Goal: Task Accomplishment & Management: Use online tool/utility

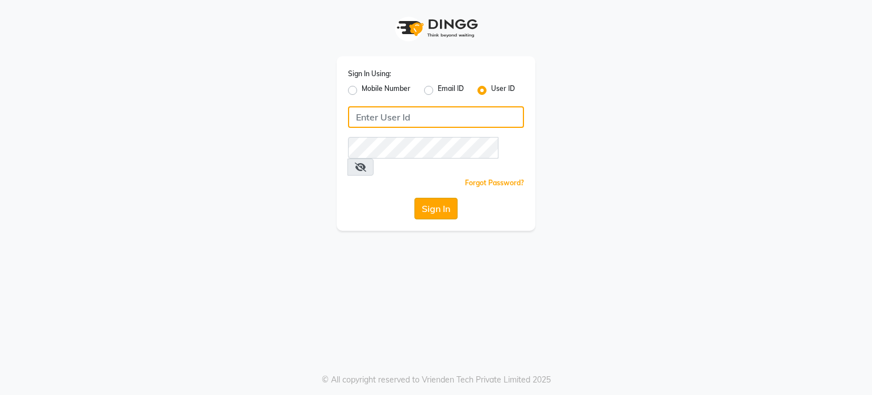
type input "tanishqa2003"
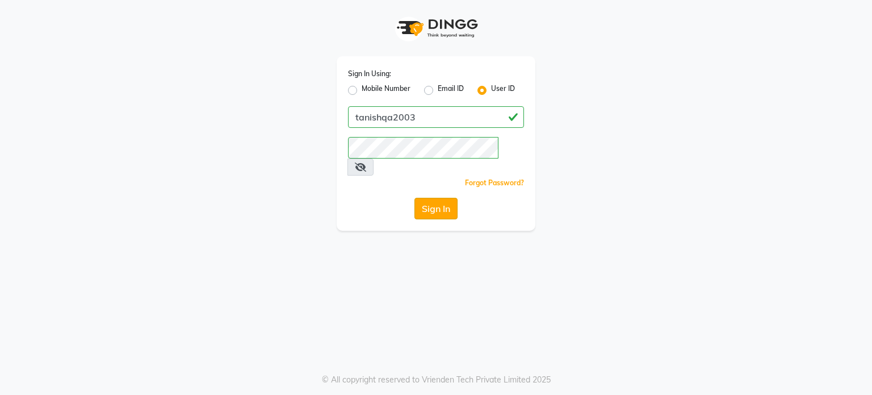
click at [443, 198] on button "Sign In" at bounding box center [435, 209] width 43 height 22
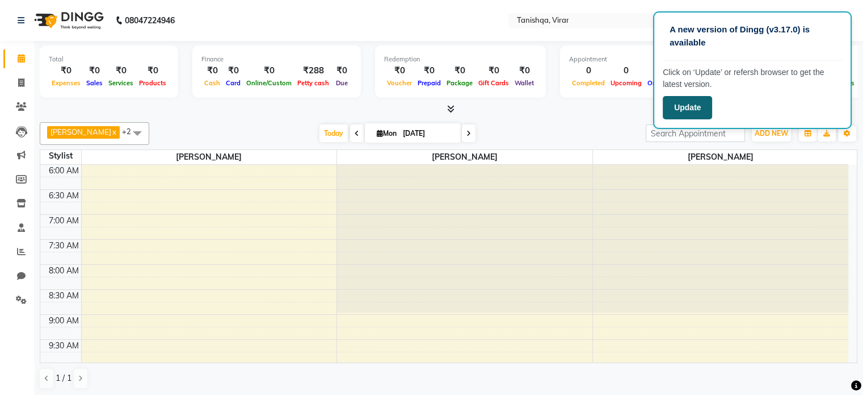
click at [688, 108] on button "Update" at bounding box center [687, 107] width 49 height 23
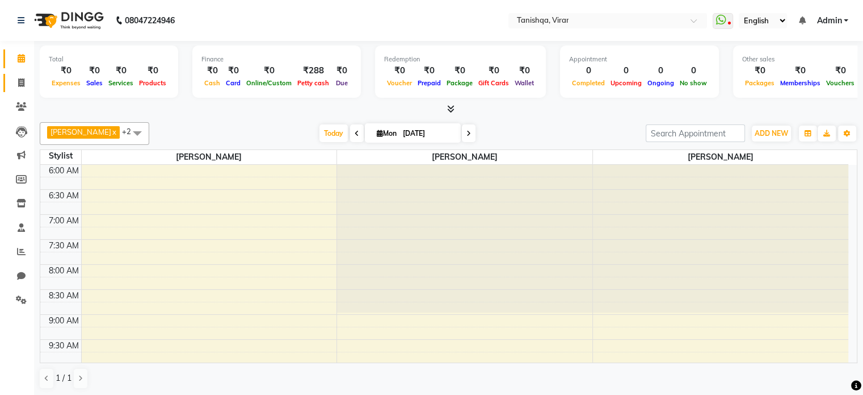
click at [19, 79] on icon at bounding box center [21, 82] width 6 height 9
select select "service"
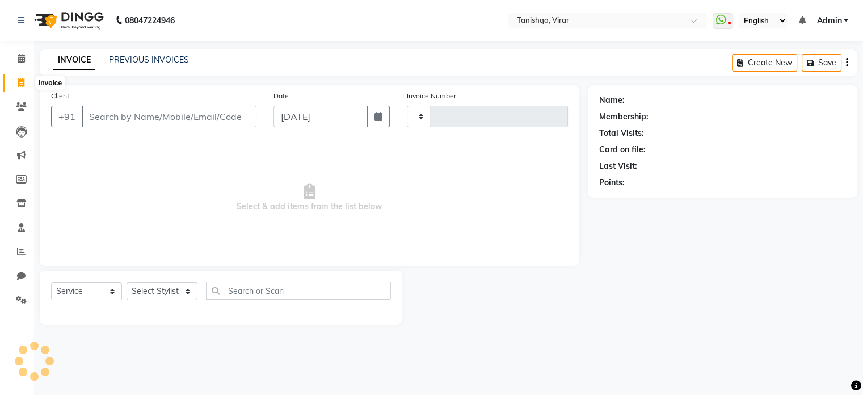
type input "0691"
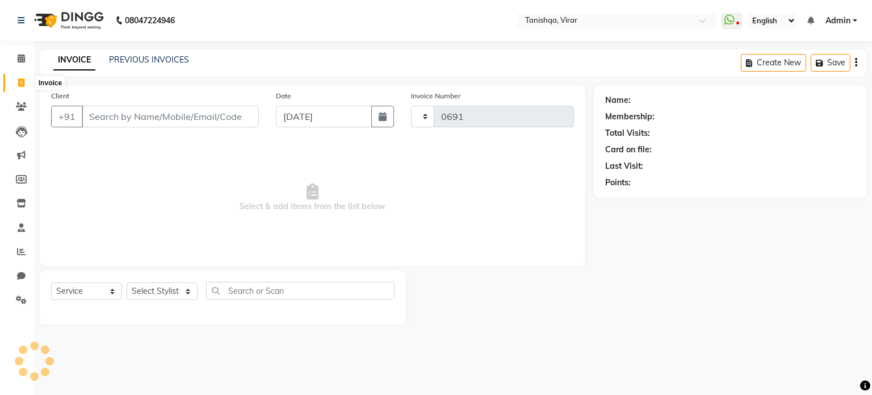
select select "8149"
click at [183, 118] on input "Client" at bounding box center [170, 117] width 177 height 22
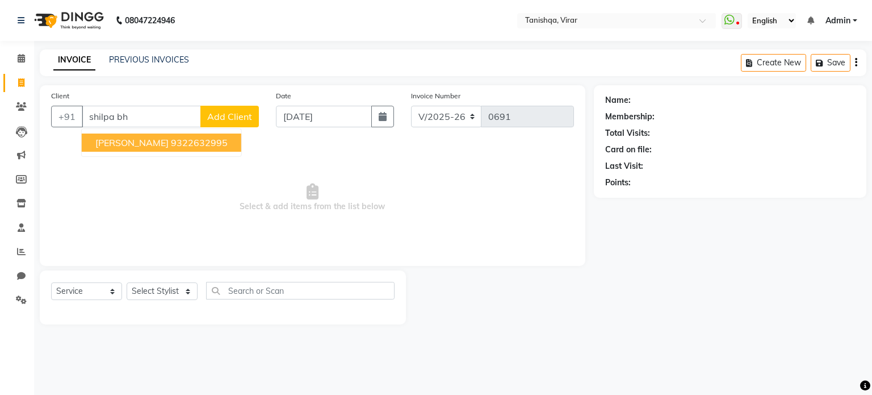
click at [114, 137] on span "[PERSON_NAME]" at bounding box center [131, 142] width 73 height 11
type input "9322632995"
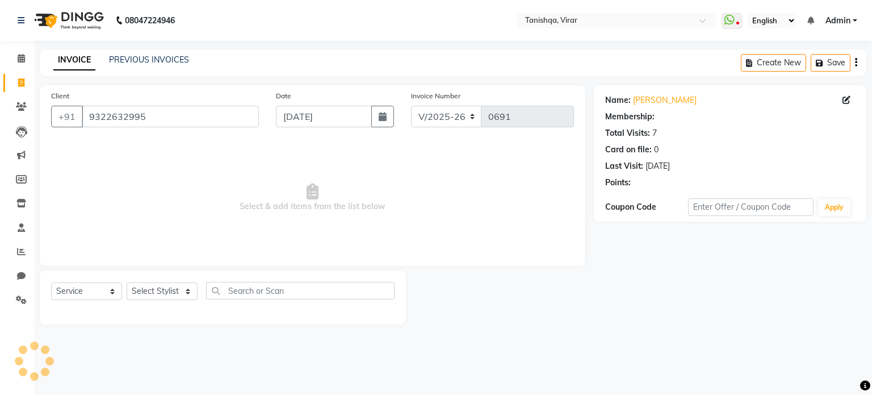
select select "1: Object"
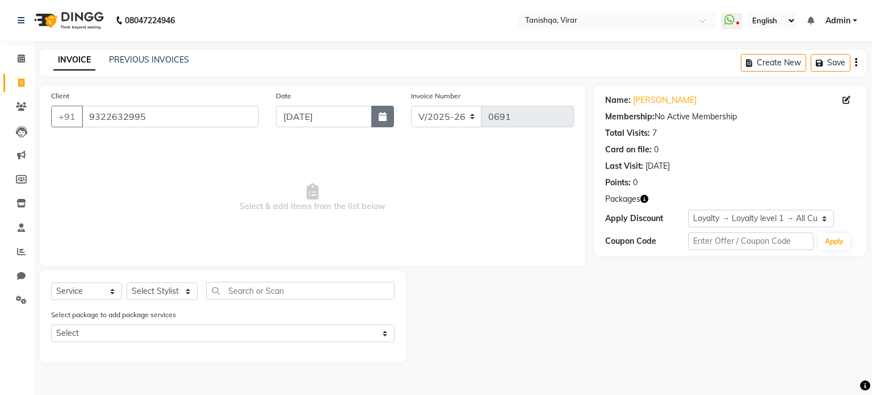
click at [377, 117] on button "button" at bounding box center [382, 117] width 23 height 22
select select "9"
select select "2025"
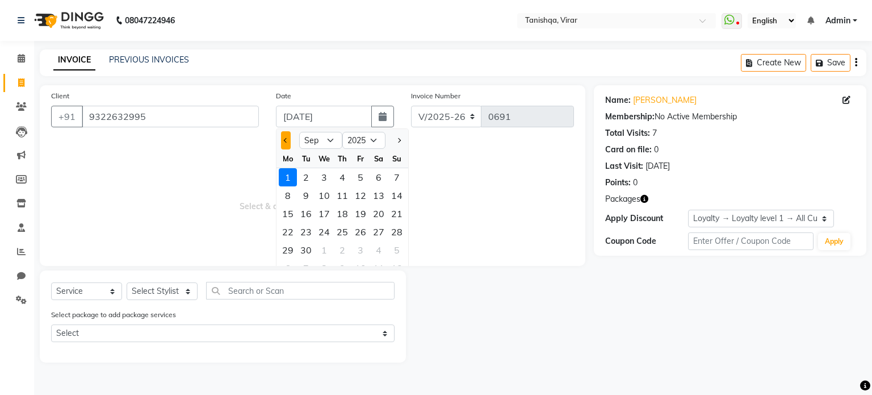
click at [282, 138] on button "Previous month" at bounding box center [286, 140] width 10 height 18
select select "8"
click at [398, 236] on div "24" at bounding box center [397, 232] width 18 height 18
type input "[DATE]"
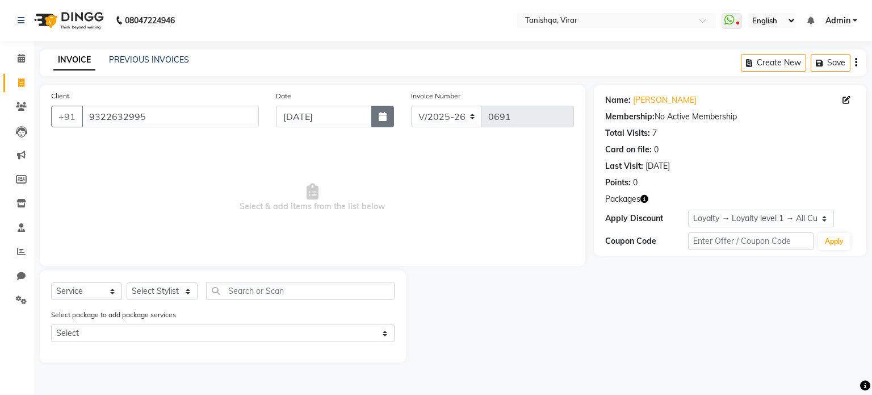
click at [381, 116] on icon "button" at bounding box center [383, 116] width 8 height 9
select select "8"
select select "2025"
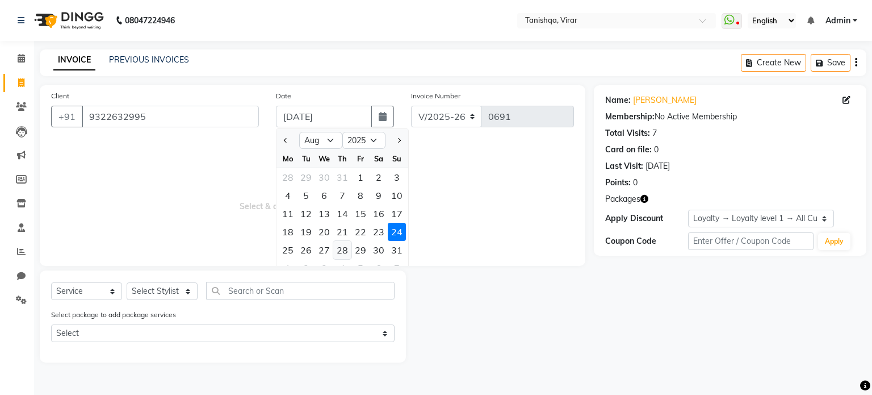
click at [345, 251] on div "28" at bounding box center [342, 250] width 18 height 18
type input "[DATE]"
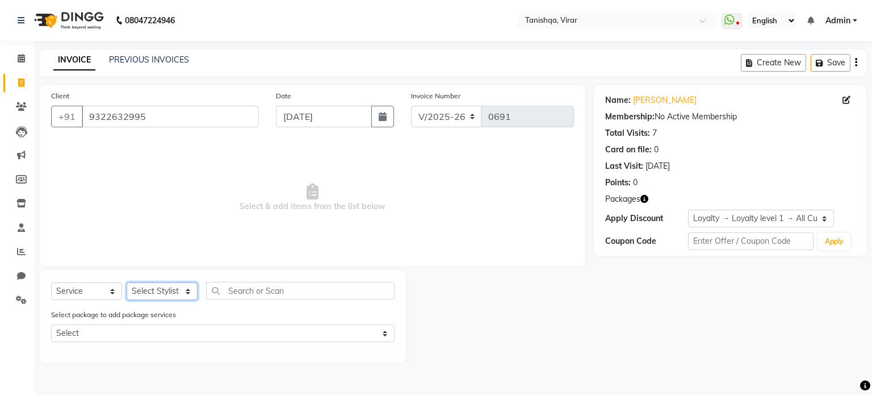
click at [156, 289] on select "Select Stylist [PERSON_NAME] [PERSON_NAME] mahhi [PERSON_NAME] [PERSON_NAME] [P…" at bounding box center [162, 291] width 71 height 18
select select "75948"
click at [127, 283] on select "Select Stylist [PERSON_NAME] [PERSON_NAME] mahhi [PERSON_NAME] [PERSON_NAME] [P…" at bounding box center [162, 291] width 71 height 18
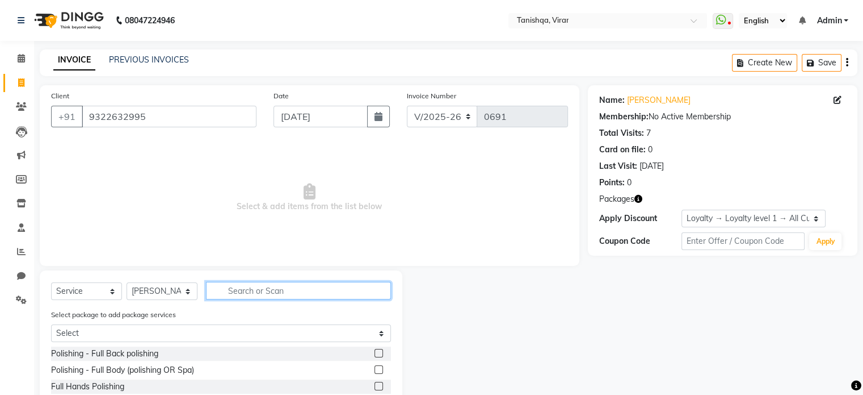
click at [264, 287] on input "text" at bounding box center [298, 291] width 185 height 18
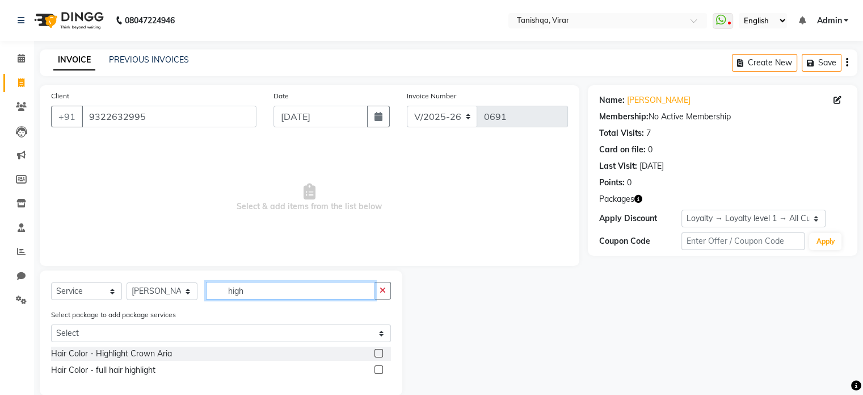
scroll to position [18, 0]
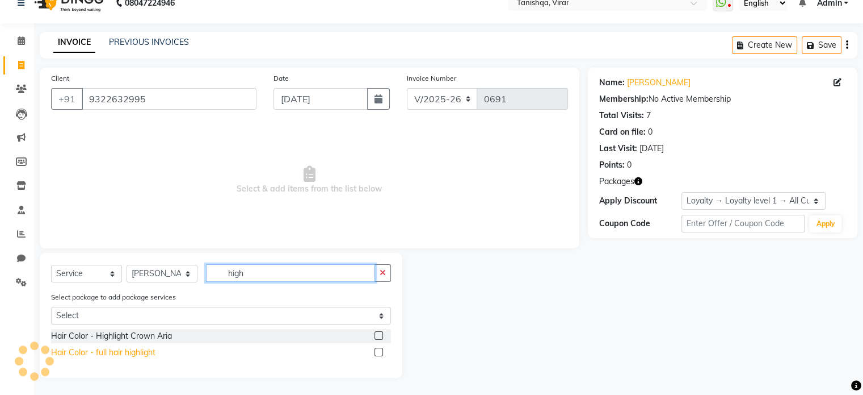
type input "high"
click at [83, 353] on div "Hair Color - full hair highlight" at bounding box center [103, 352] width 104 height 12
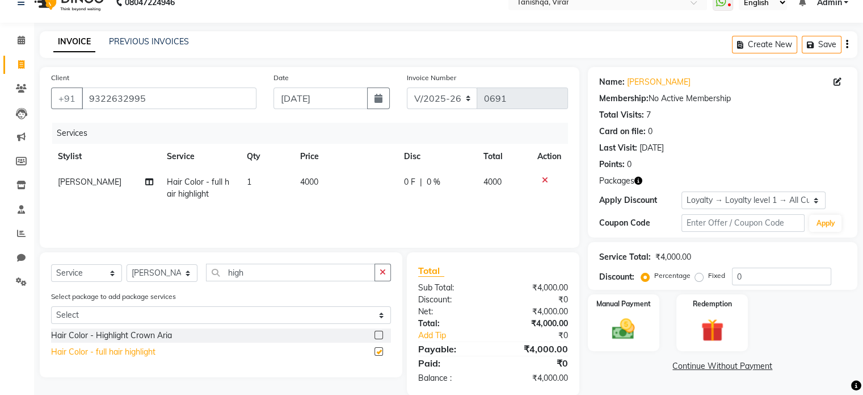
checkbox input "false"
click at [309, 182] on span "4000" at bounding box center [309, 182] width 18 height 10
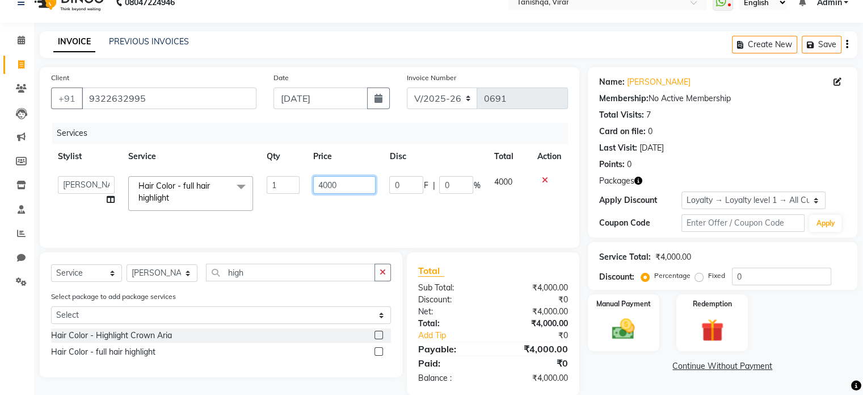
click at [326, 182] on input "4000" at bounding box center [344, 185] width 62 height 18
type input "4500"
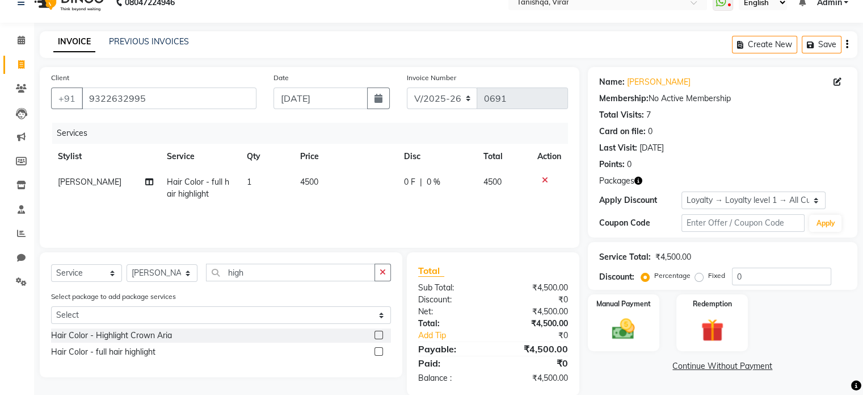
click at [433, 181] on span "0 %" at bounding box center [434, 182] width 14 height 12
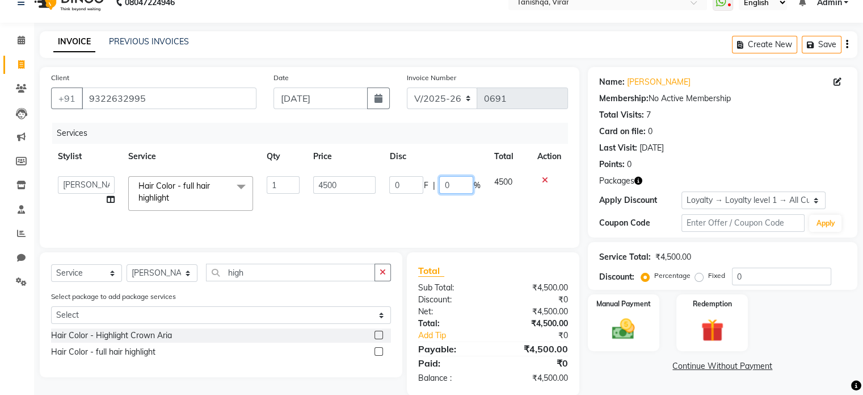
click at [456, 181] on input "0" at bounding box center [456, 185] width 34 height 18
type input "30"
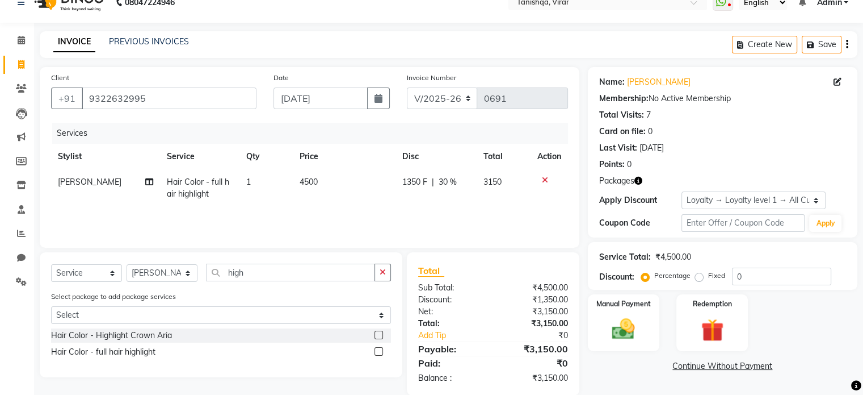
click at [487, 214] on div "Services Stylist Service Qty Price Disc Total Action Beena Gupta Hair Color - f…" at bounding box center [309, 180] width 517 height 114
click at [442, 181] on span "30 %" at bounding box center [448, 182] width 18 height 12
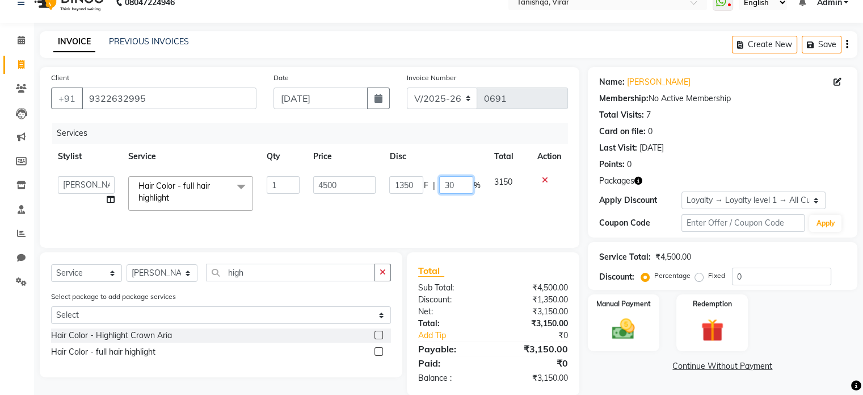
click at [448, 184] on input "30" at bounding box center [456, 185] width 34 height 18
type input "20"
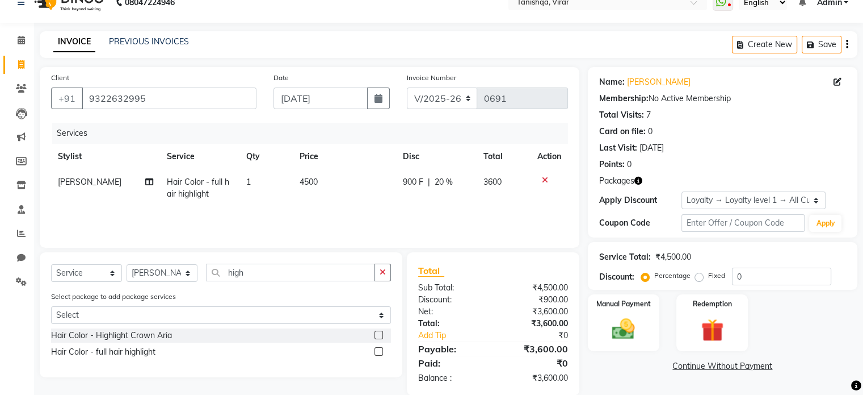
click at [463, 208] on div "Services Stylist Service Qty Price Disc Total Action Beena Gupta Hair Color - f…" at bounding box center [309, 180] width 517 height 114
click at [543, 178] on icon at bounding box center [545, 180] width 6 height 8
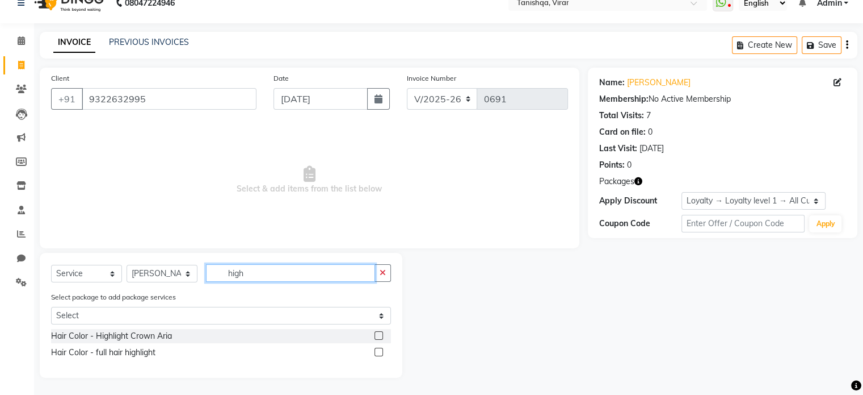
drag, startPoint x: 254, startPoint y: 276, endPoint x: 158, endPoint y: 357, distance: 125.3
click at [158, 357] on div "Select Service Product Membership Package Voucher Prepaid Gift Card Select Styl…" at bounding box center [221, 315] width 363 height 125
click at [125, 353] on div "Hair Color - full hair highlight" at bounding box center [103, 352] width 104 height 12
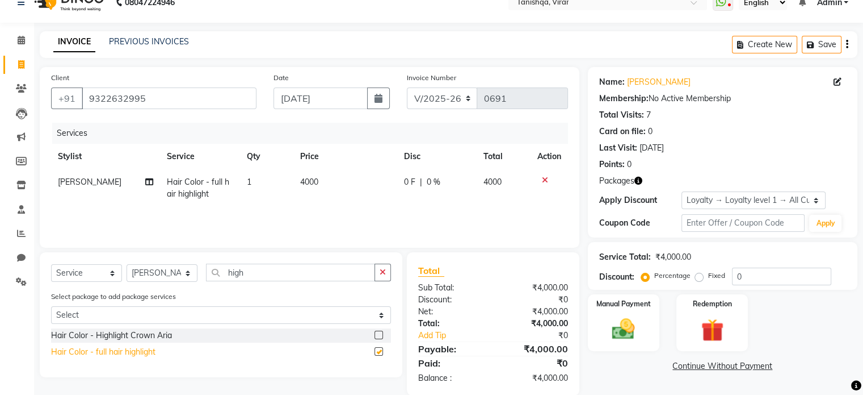
checkbox input "false"
click at [306, 181] on span "4000" at bounding box center [309, 182] width 18 height 10
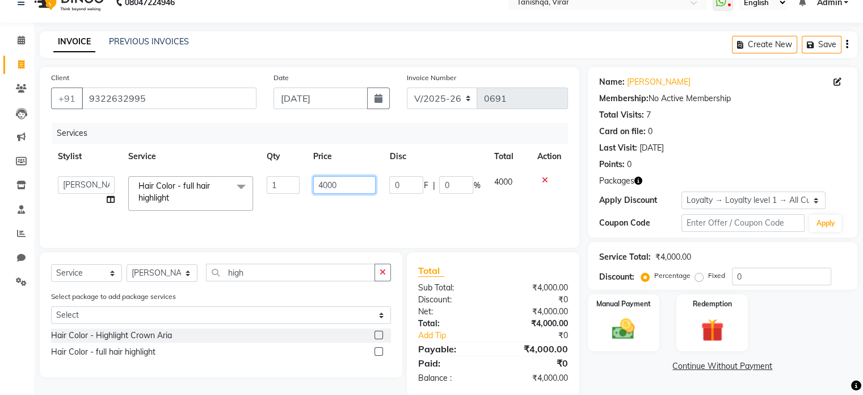
click at [328, 183] on input "4000" at bounding box center [344, 185] width 62 height 18
type input "4500"
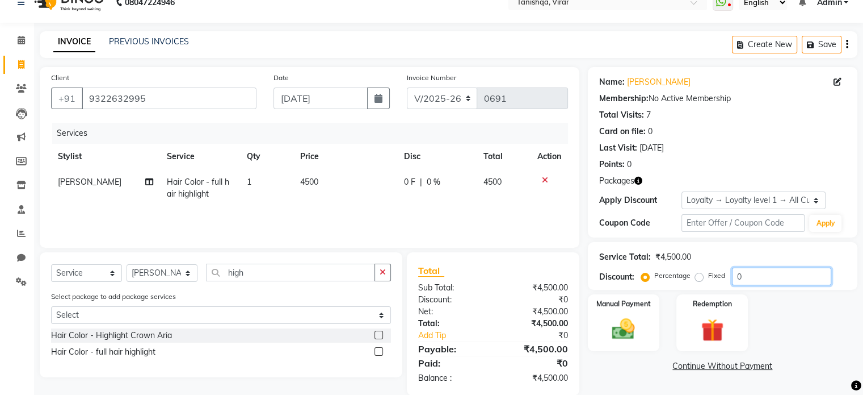
click at [754, 271] on input "0" at bounding box center [781, 276] width 99 height 18
type input "30"
click at [788, 338] on div "Manual Payment Redemption" at bounding box center [723, 322] width 287 height 57
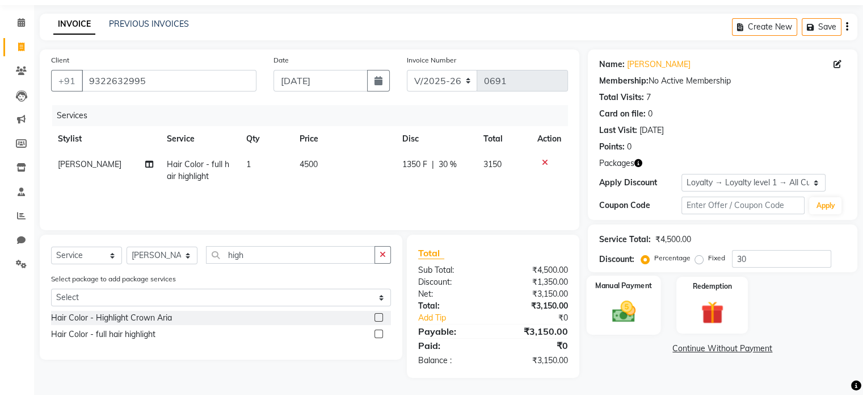
click at [615, 320] on img at bounding box center [624, 311] width 38 height 27
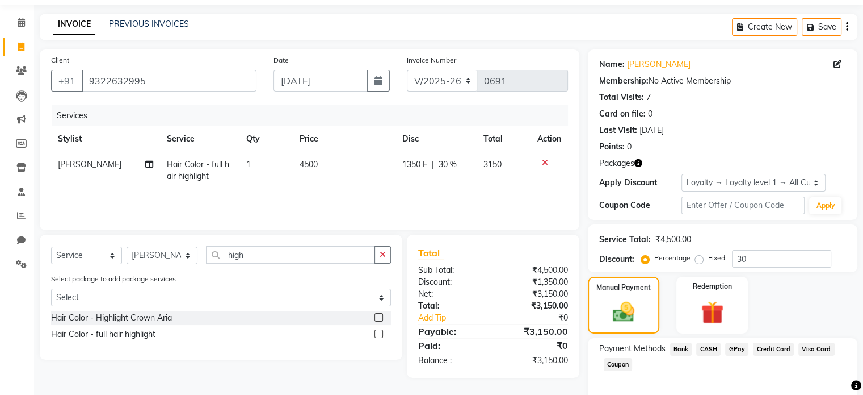
click at [804, 311] on div "Manual Payment Redemption" at bounding box center [723, 304] width 287 height 57
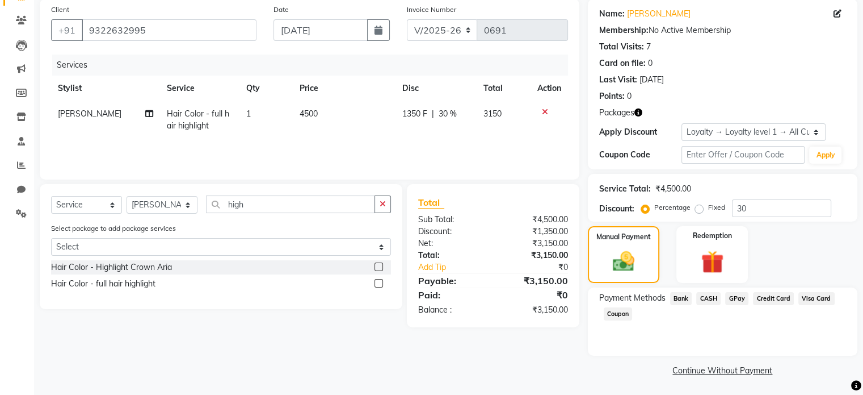
click at [703, 373] on link "Continue Without Payment" at bounding box center [722, 370] width 265 height 12
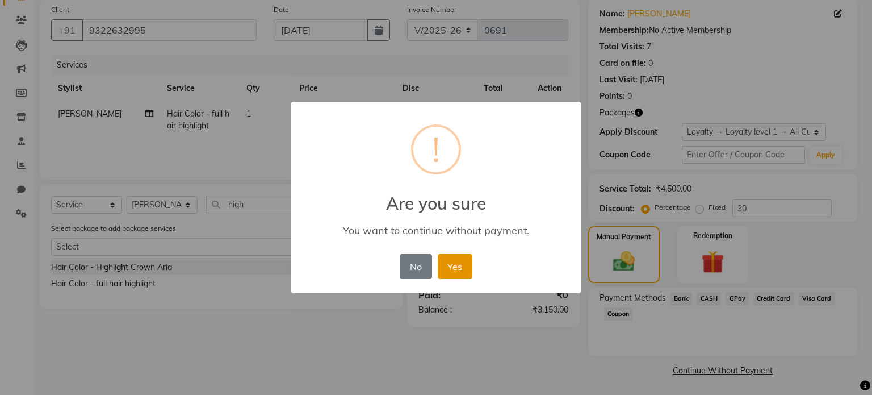
click at [444, 262] on button "Yes" at bounding box center [455, 266] width 35 height 25
